Goal: Task Accomplishment & Management: Manage account settings

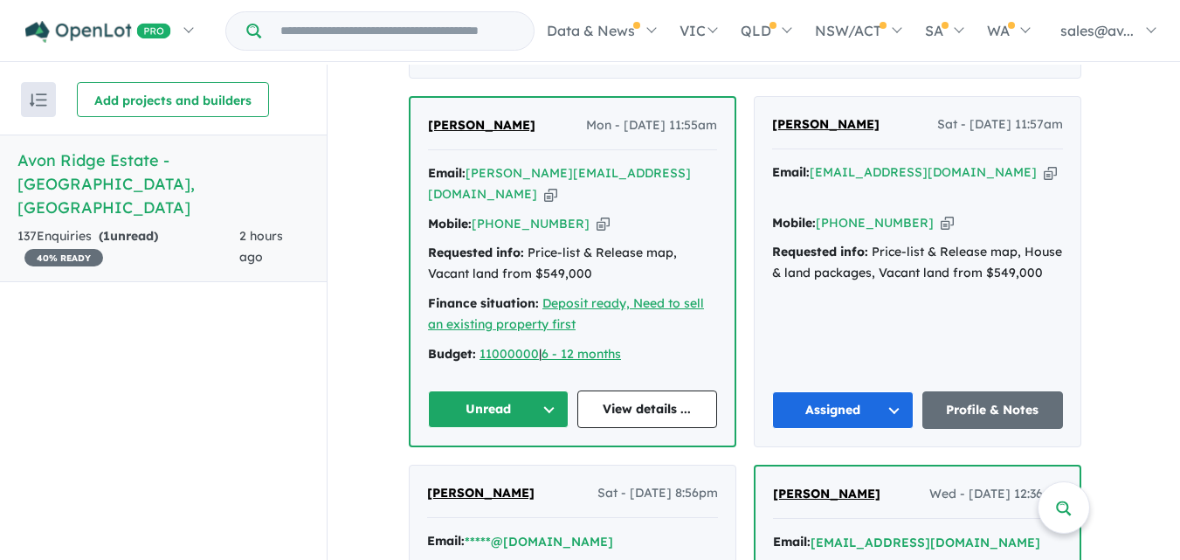
scroll to position [719, 0]
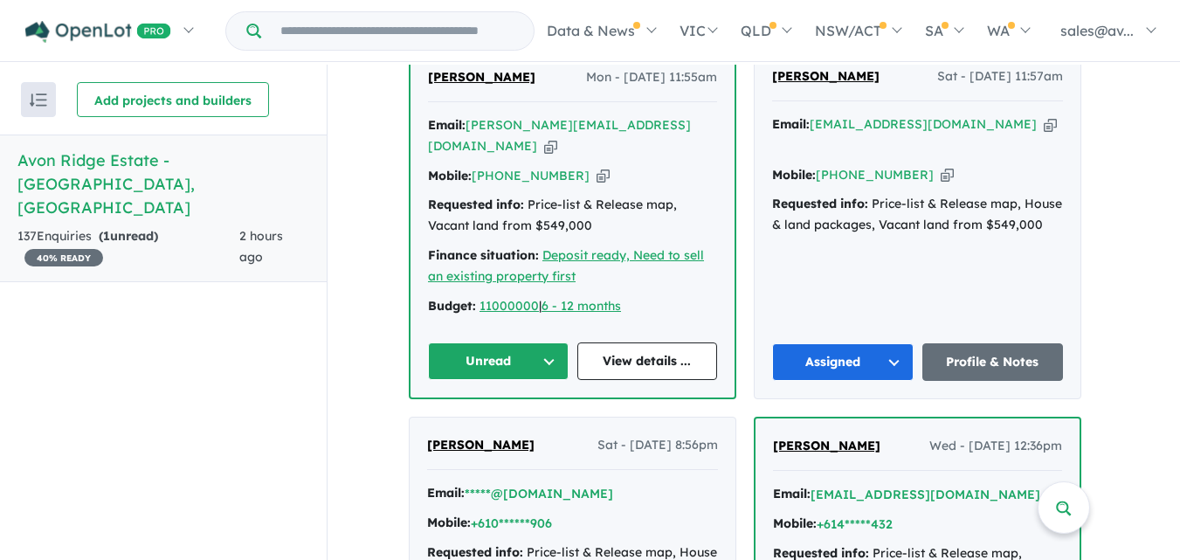
click at [558, 342] on button "Unread" at bounding box center [498, 361] width 141 height 38
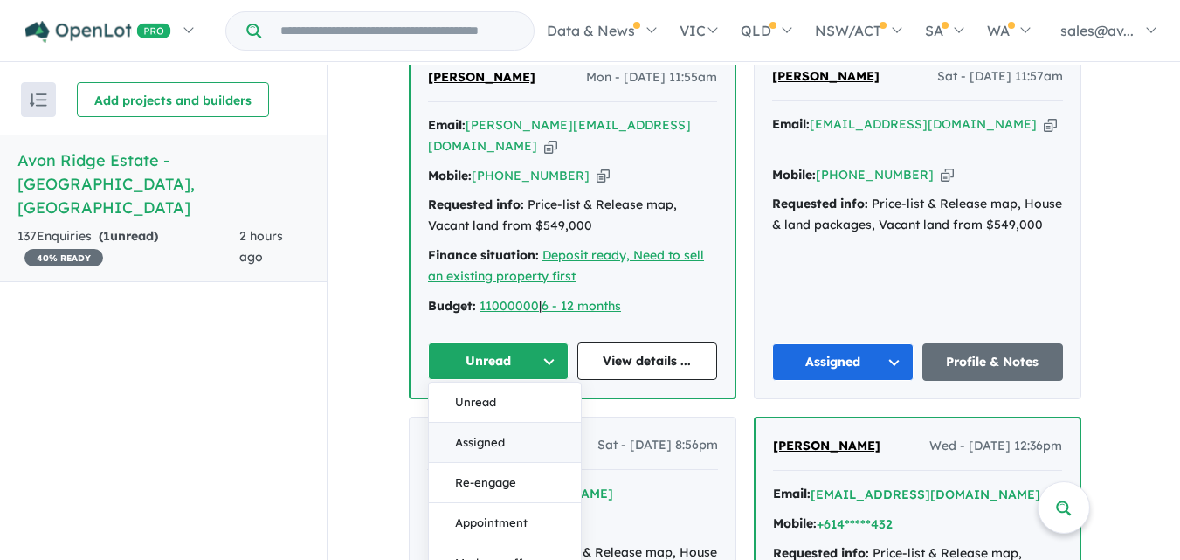
click at [501, 431] on button "Assigned" at bounding box center [505, 443] width 152 height 40
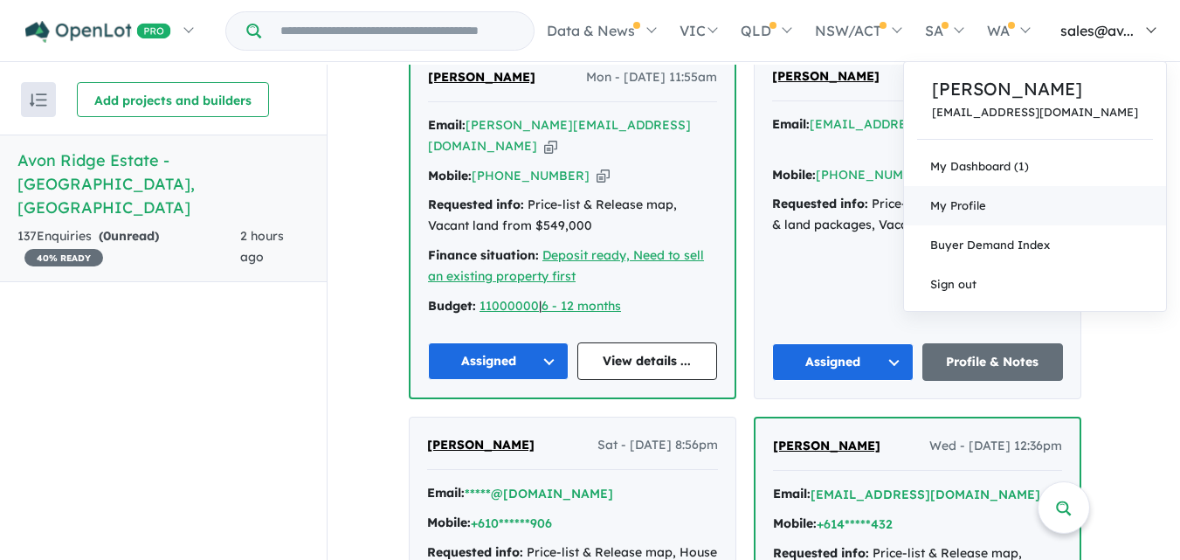
click at [986, 203] on span "My Profile" at bounding box center [958, 205] width 56 height 14
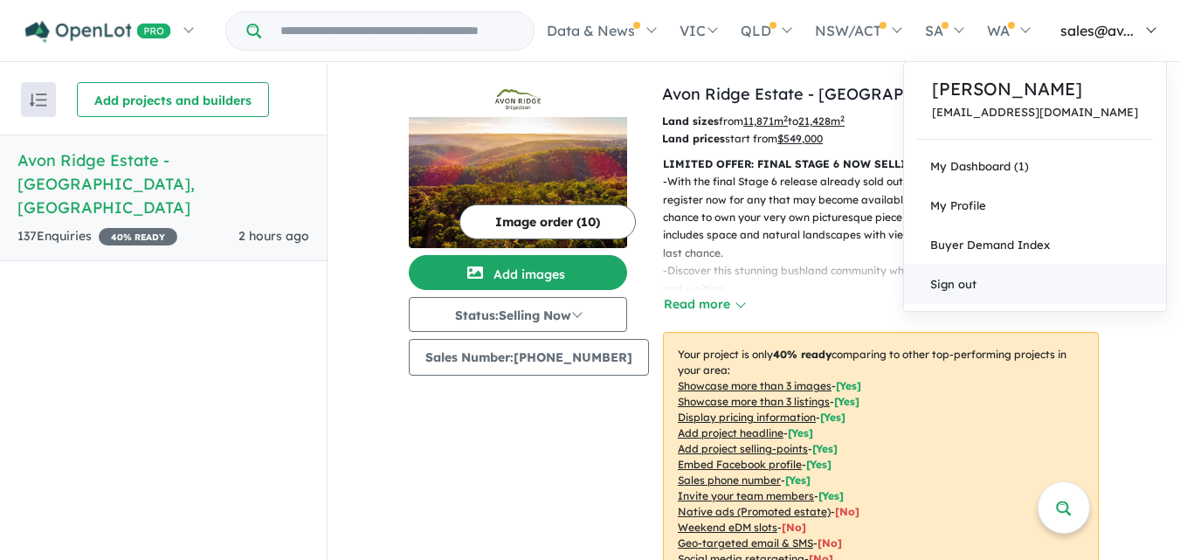
click at [1052, 280] on link "Sign out" at bounding box center [1035, 284] width 262 height 39
